Goal: Find contact information: Find contact information

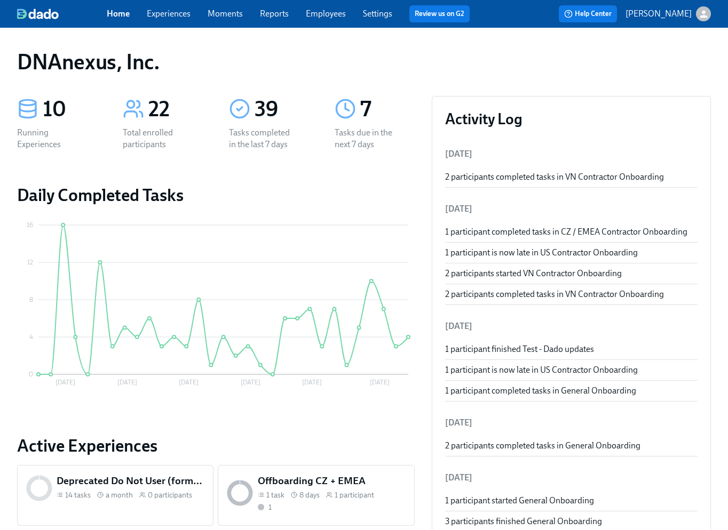
click at [165, 17] on link "Experiences" at bounding box center [169, 14] width 44 height 10
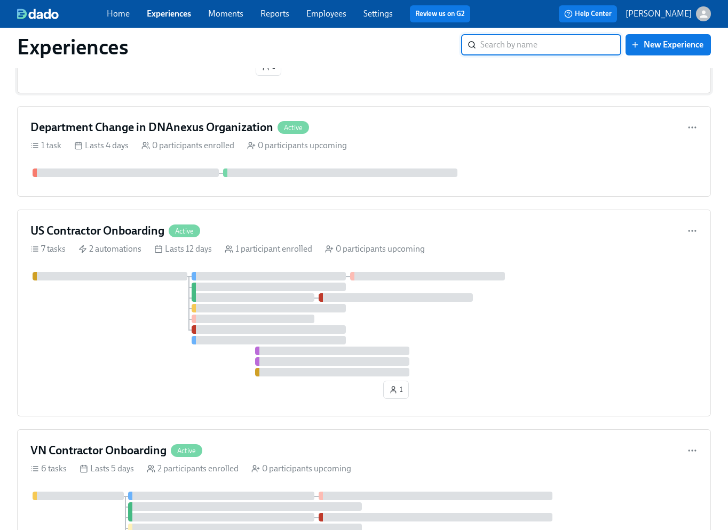
scroll to position [623, 0]
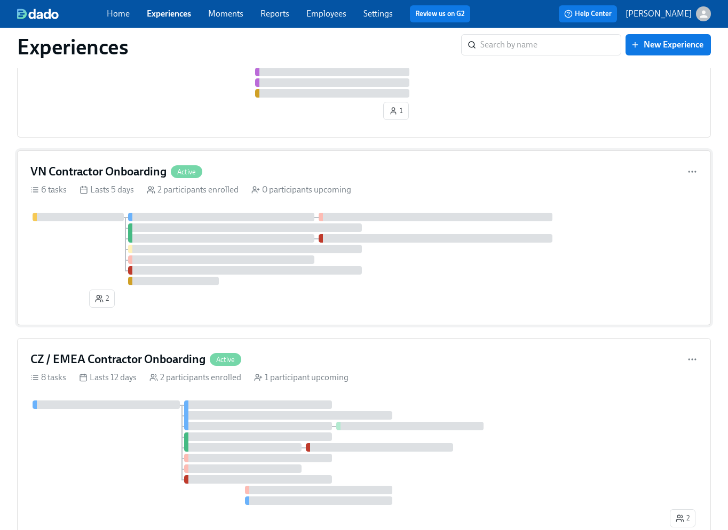
click at [442, 298] on div "2" at bounding box center [363, 262] width 667 height 99
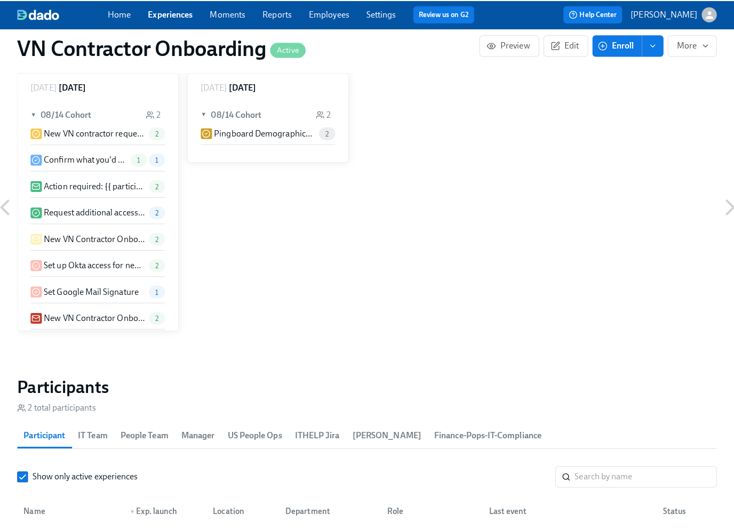
scroll to position [862, 0]
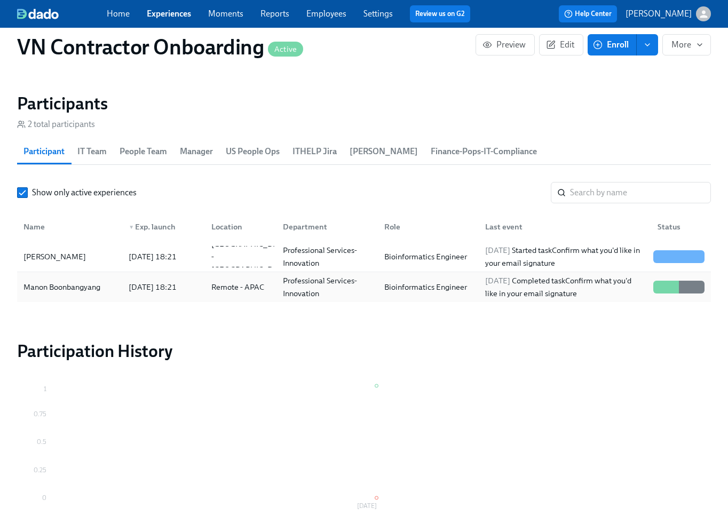
click at [75, 288] on div "Manon Boonbangyang" at bounding box center [61, 287] width 85 height 13
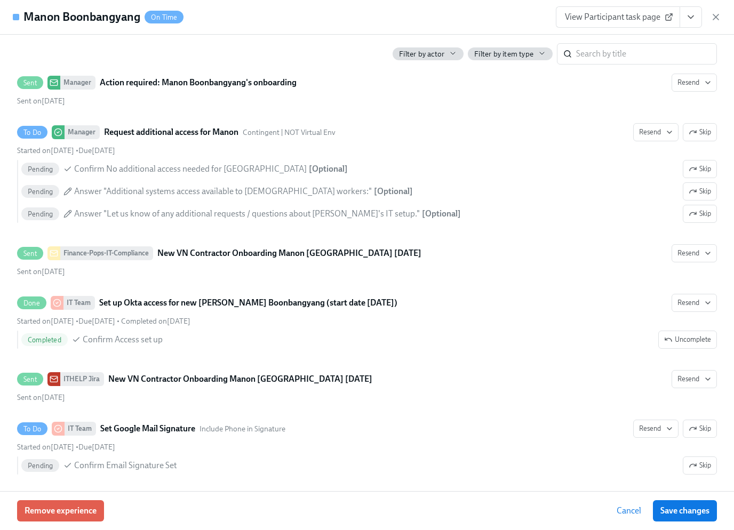
scroll to position [646, 0]
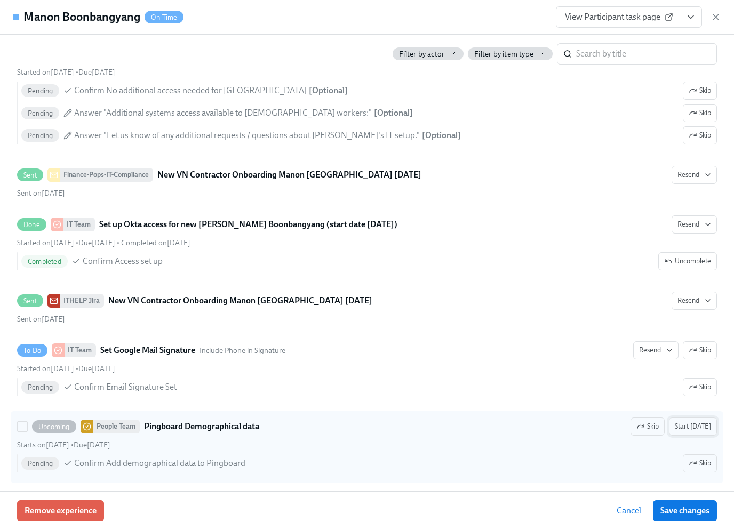
click at [692, 421] on span "Start today" at bounding box center [693, 426] width 36 height 11
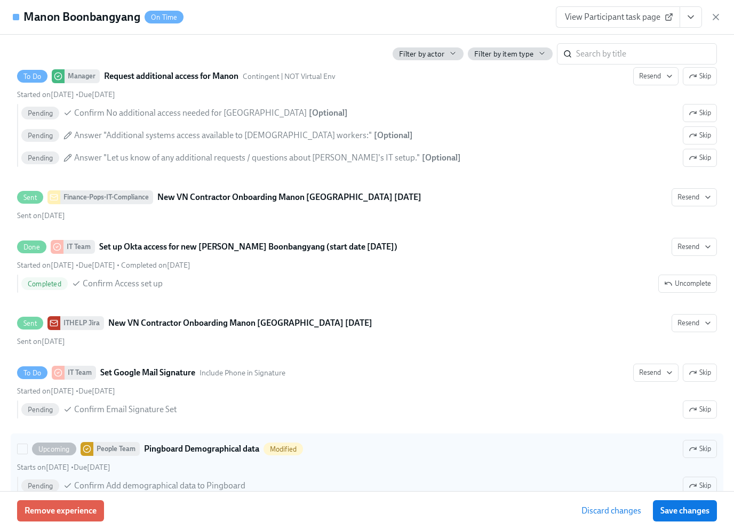
scroll to position [668, 0]
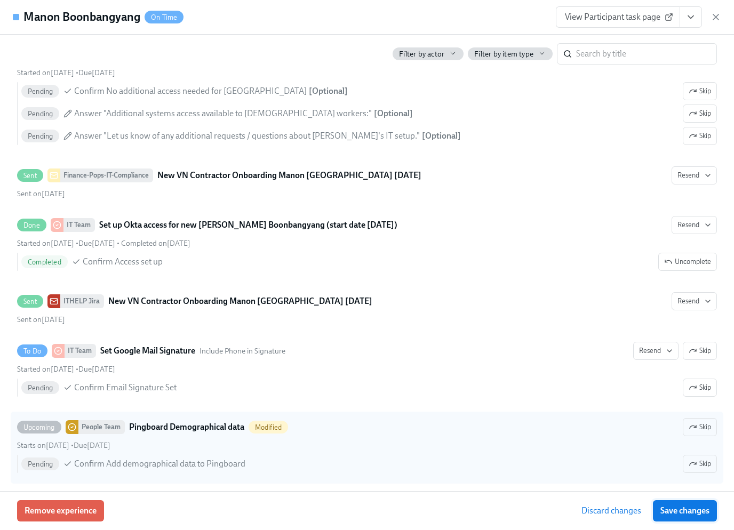
click at [685, 514] on span "Save changes" at bounding box center [684, 511] width 49 height 11
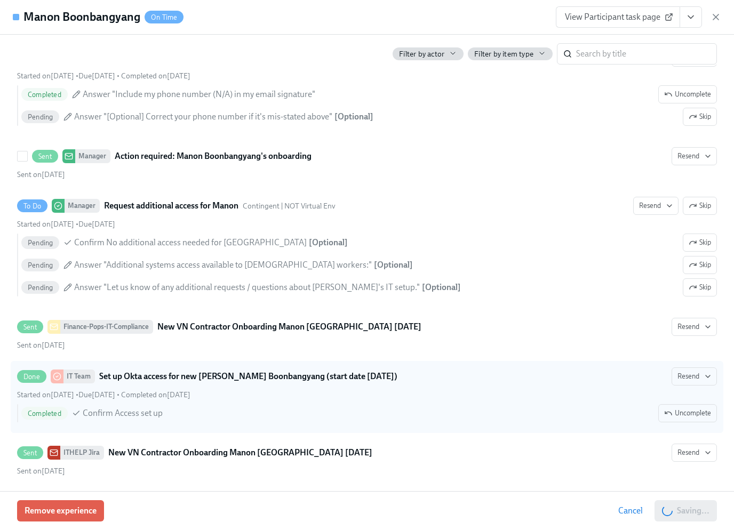
scroll to position [668, 0]
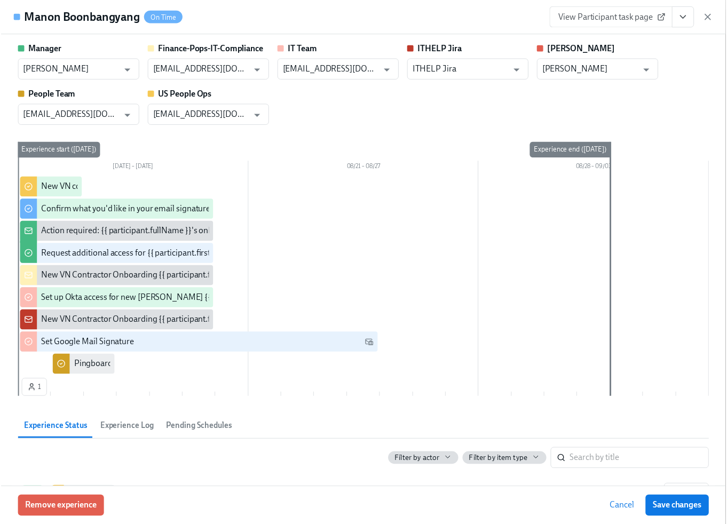
scroll to position [783, 0]
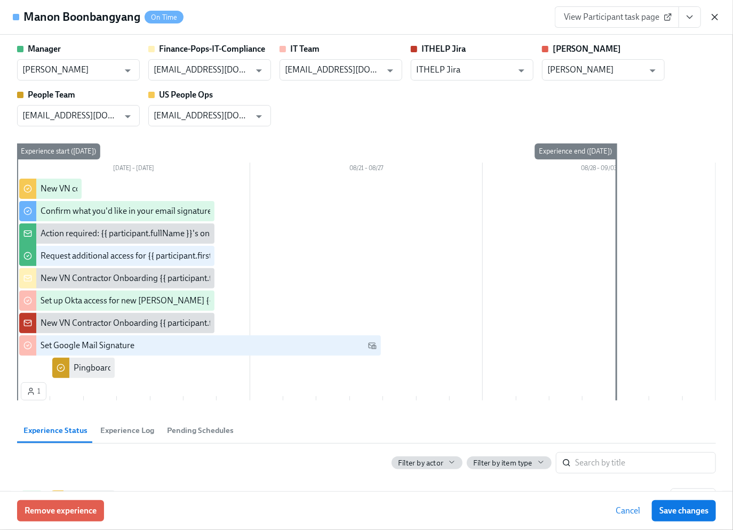
click at [715, 18] on icon "button" at bounding box center [714, 17] width 11 height 11
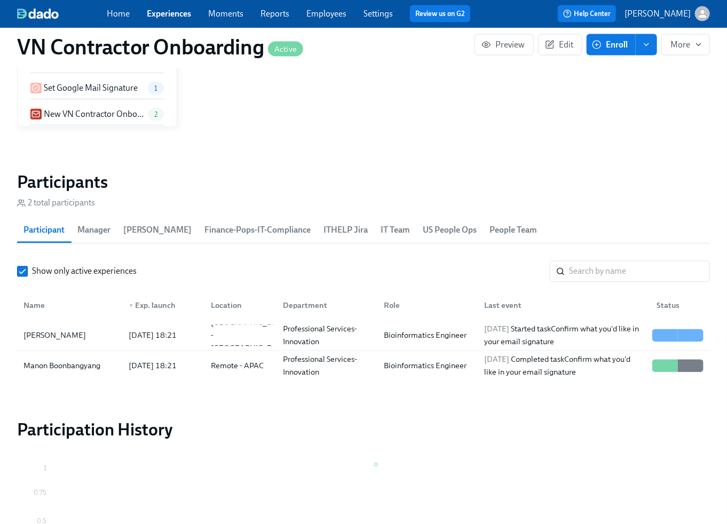
click at [169, 15] on link "Experiences" at bounding box center [169, 14] width 44 height 10
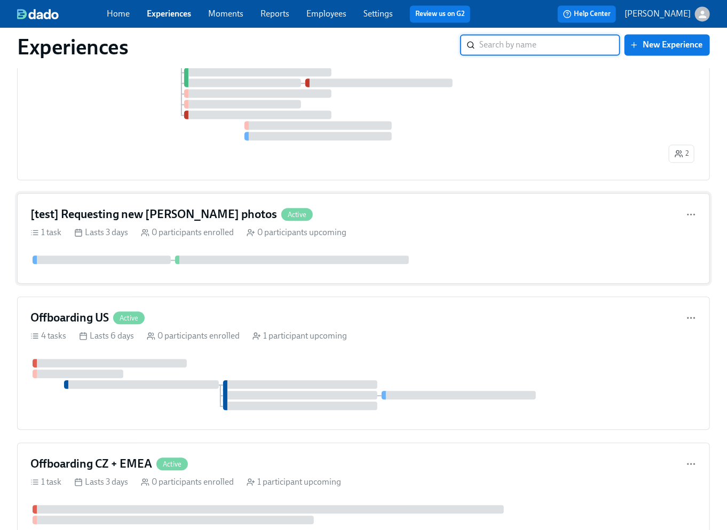
scroll to position [996, 0]
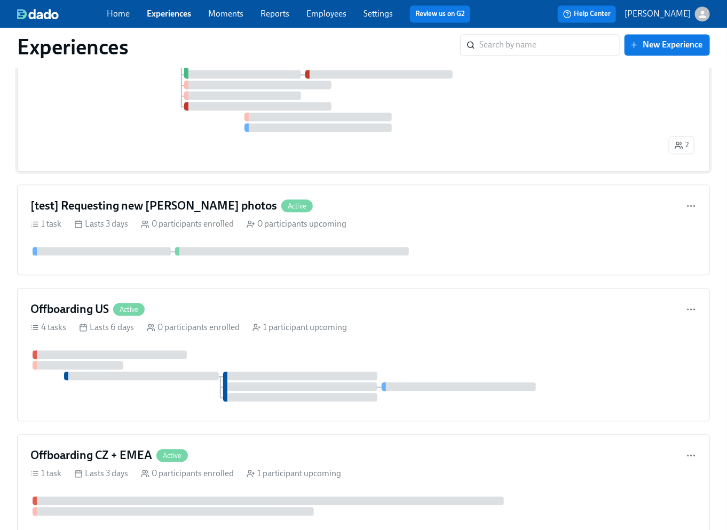
click at [122, 137] on div "2" at bounding box center [363, 92] width 666 height 131
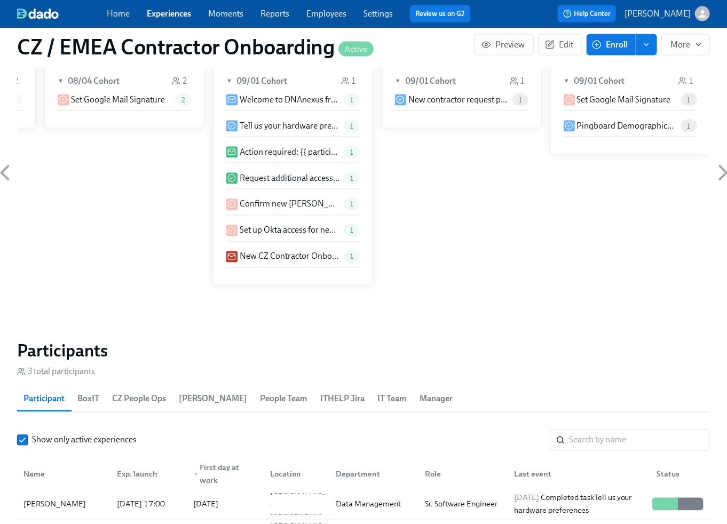
scroll to position [1015, 0]
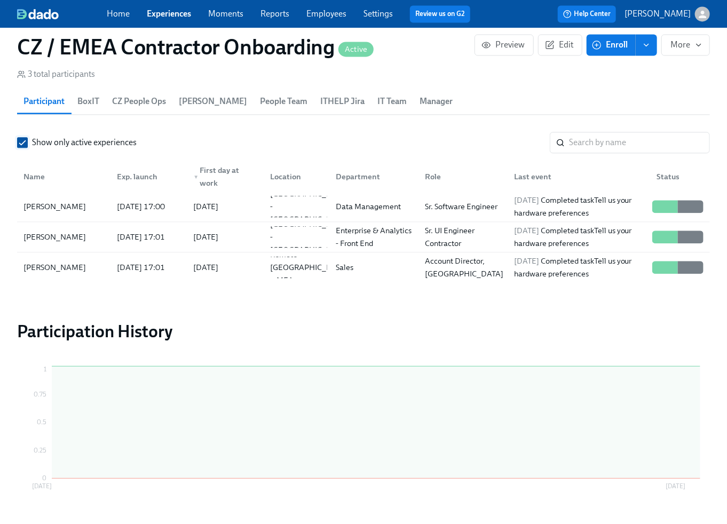
click at [27, 140] on span at bounding box center [22, 142] width 11 height 11
click at [27, 140] on input "Show only active experiences" at bounding box center [23, 143] width 10 height 10
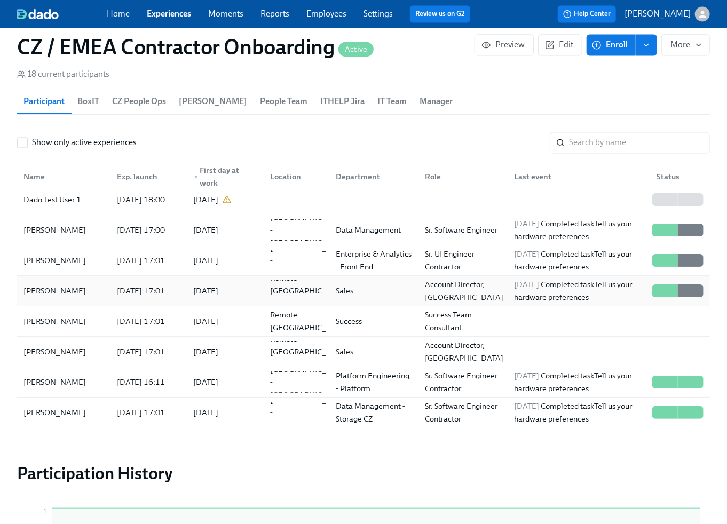
scroll to position [0, 0]
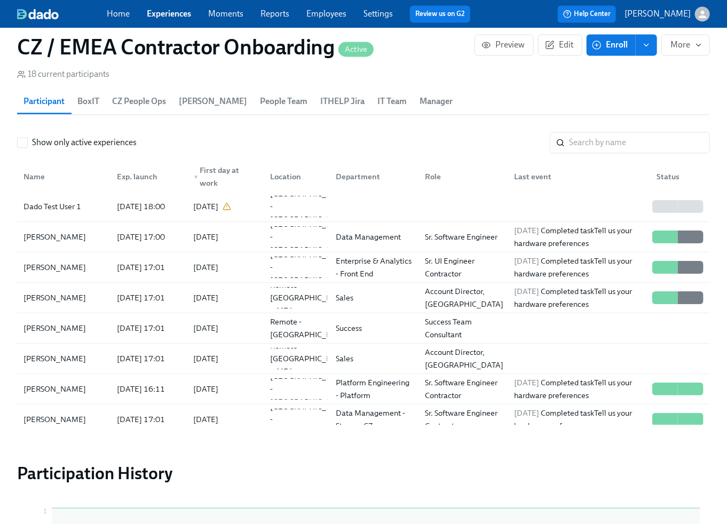
click at [324, 18] on link "Employees" at bounding box center [326, 14] width 40 height 10
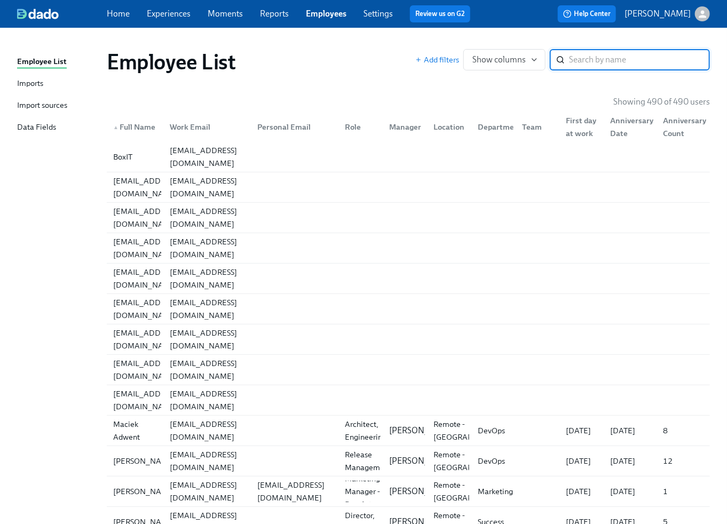
click at [603, 61] on input "search" at bounding box center [639, 59] width 141 height 21
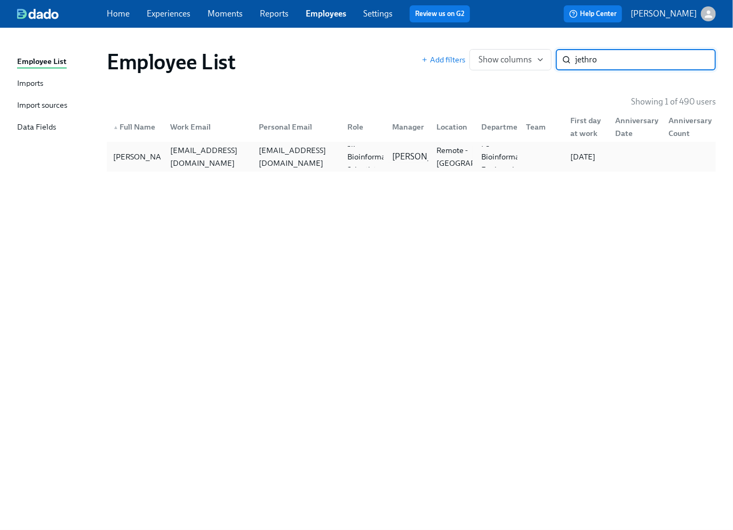
type input "jethro"
click at [304, 157] on div "[EMAIL_ADDRESS][DOMAIN_NAME]" at bounding box center [296, 157] width 84 height 26
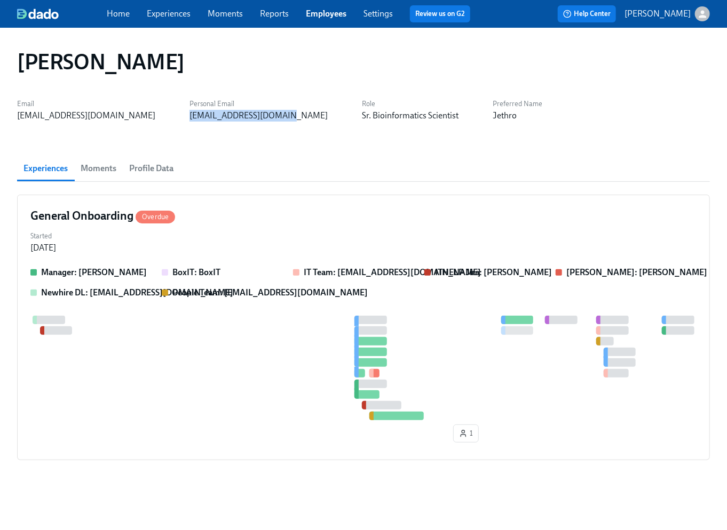
drag, startPoint x: 238, startPoint y: 116, endPoint x: 145, endPoint y: 117, distance: 93.4
click at [145, 117] on div "Email [EMAIL_ADDRESS][DOMAIN_NAME] Personal Email [EMAIL_ADDRESS][DOMAIN_NAME] …" at bounding box center [363, 109] width 692 height 26
copy div "[EMAIL_ADDRESS][DOMAIN_NAME]"
click at [171, 18] on link "Experiences" at bounding box center [169, 14] width 44 height 10
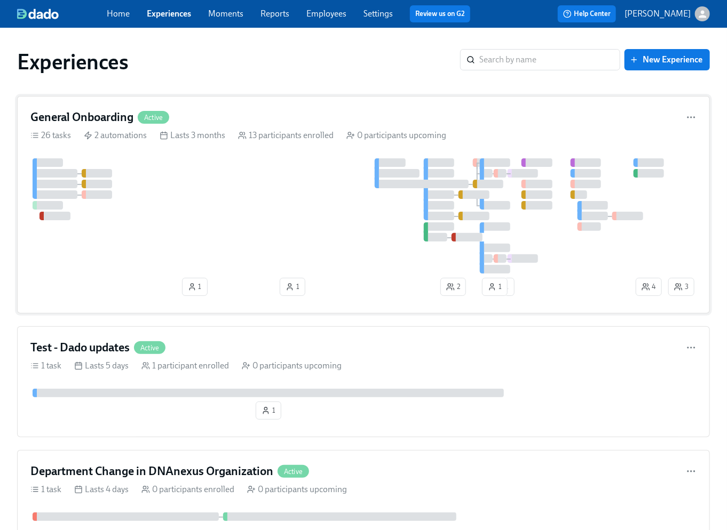
click at [209, 182] on div at bounding box center [347, 215] width 635 height 115
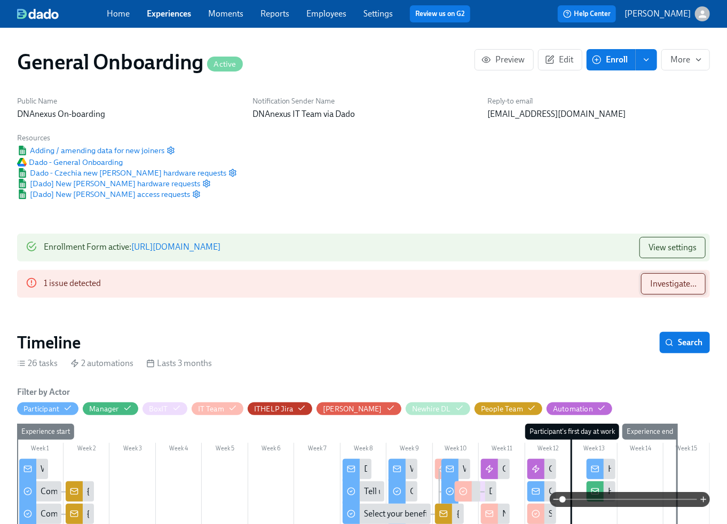
scroll to position [0, 7412]
click at [665, 286] on span "Investigate..." at bounding box center [673, 283] width 46 height 11
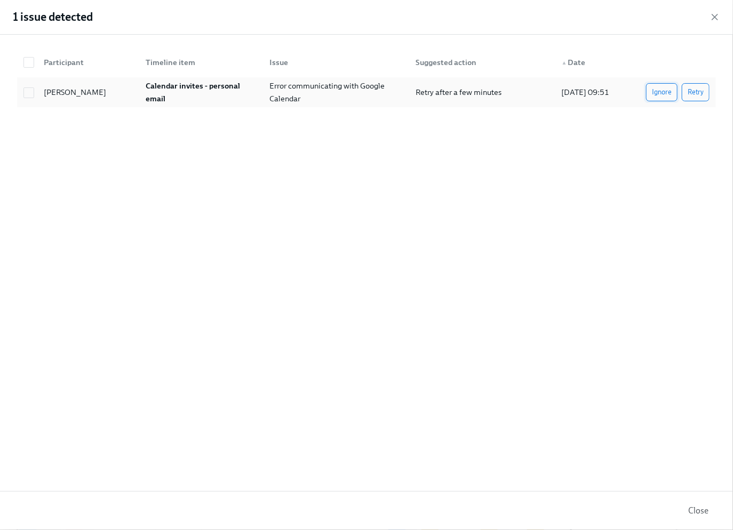
click at [664, 95] on span "Ignore" at bounding box center [662, 92] width 20 height 11
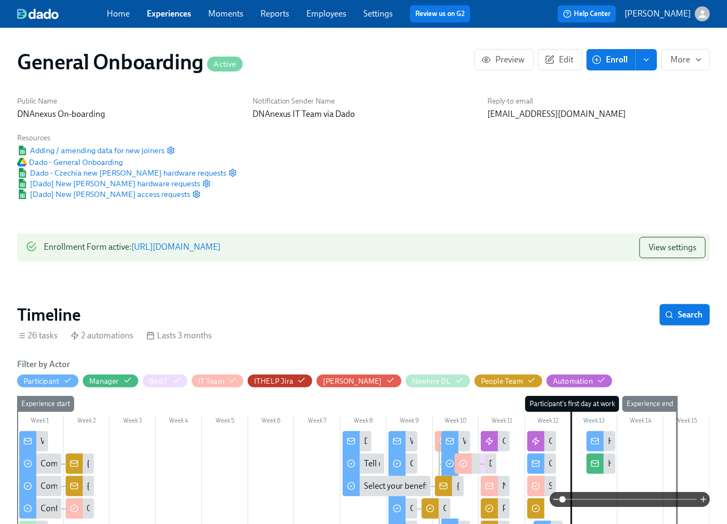
scroll to position [0, 9749]
